Goal: Check status: Check status

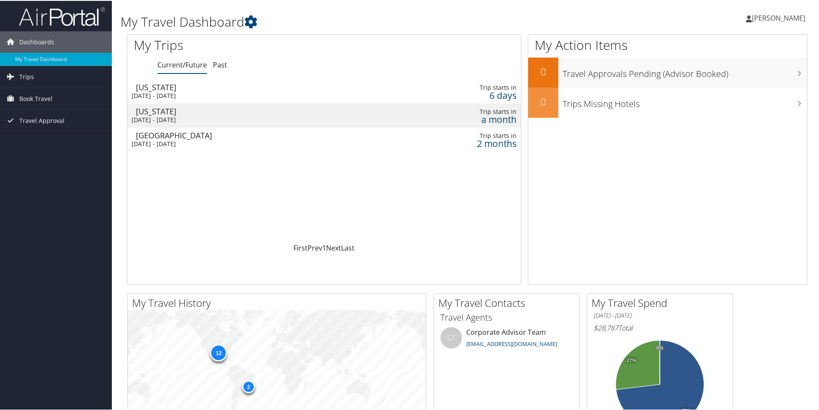
click at [225, 91] on div "[DATE] - [DATE]" at bounding box center [254, 95] width 244 height 8
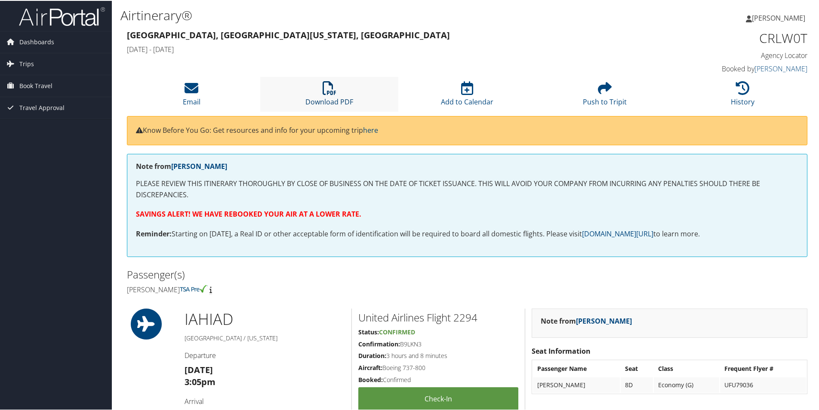
click at [327, 92] on icon at bounding box center [330, 87] width 14 height 14
click at [465, 87] on icon at bounding box center [467, 87] width 12 height 14
click at [22, 62] on span "Trips" at bounding box center [26, 63] width 15 height 22
click at [43, 79] on link "Current/Future Trips" at bounding box center [56, 80] width 112 height 13
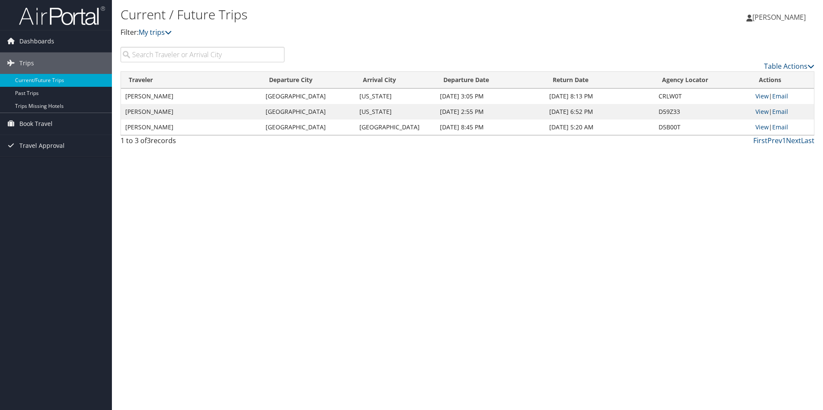
click at [222, 124] on td "[PERSON_NAME]" at bounding box center [191, 127] width 140 height 15
click at [761, 126] on link "View" at bounding box center [761, 127] width 13 height 8
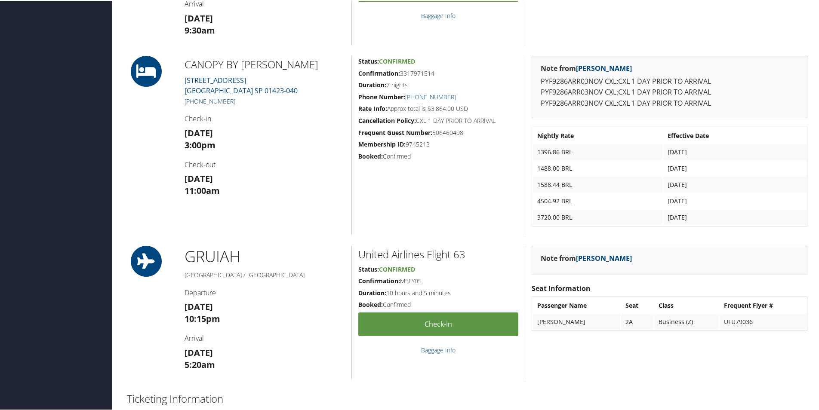
scroll to position [387, 0]
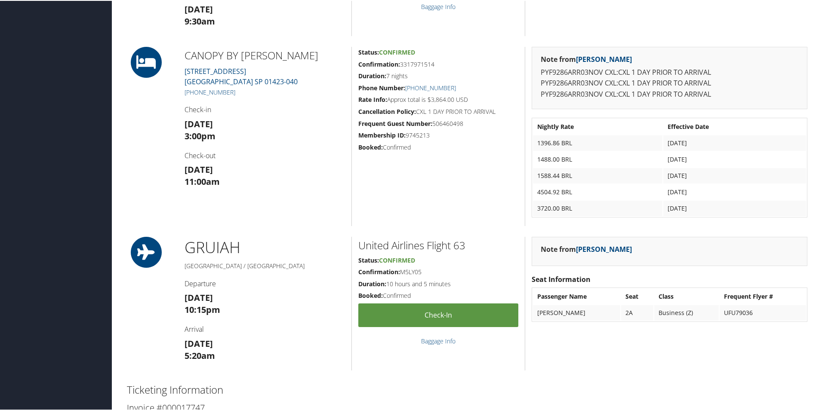
click at [624, 194] on td "4504.92 BRL" at bounding box center [598, 191] width 130 height 15
click at [625, 213] on td "3720.00 BRL" at bounding box center [598, 207] width 130 height 15
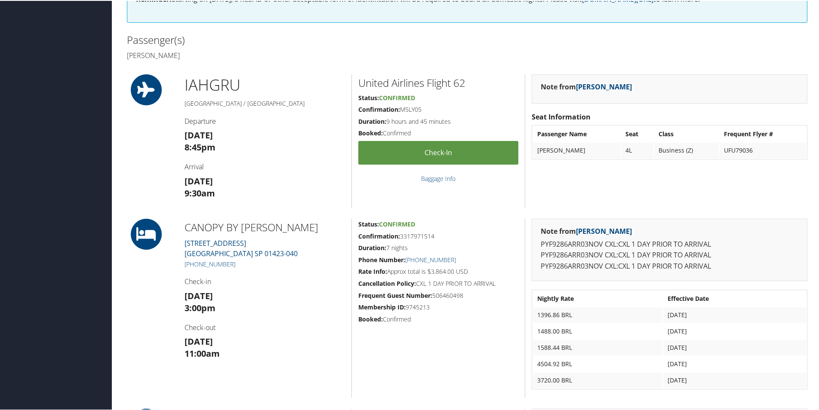
scroll to position [0, 0]
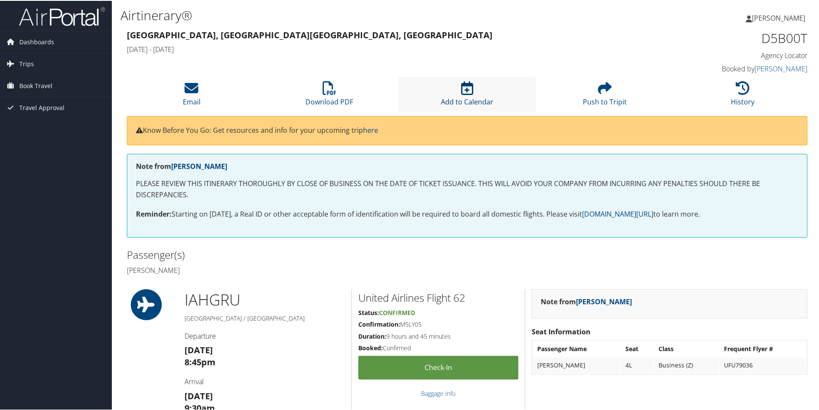
click at [464, 89] on icon at bounding box center [467, 87] width 12 height 14
